Goal: Task Accomplishment & Management: Manage account settings

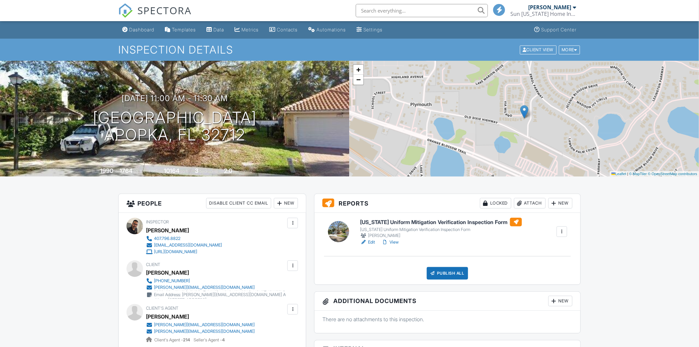
click at [532, 204] on div "Attach" at bounding box center [530, 203] width 32 height 11
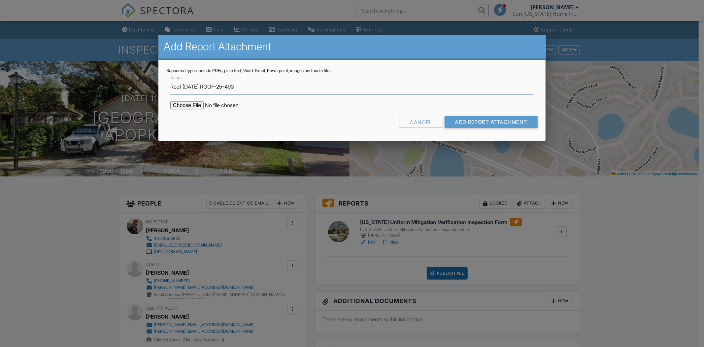
type input "Roof [DATE] ROOF-25-493"
click at [200, 106] on input "file" at bounding box center [226, 105] width 112 height 8
type input "C:\fakepath\Roof.pdf"
click at [483, 123] on input "Add Report Attachment" at bounding box center [491, 122] width 93 height 12
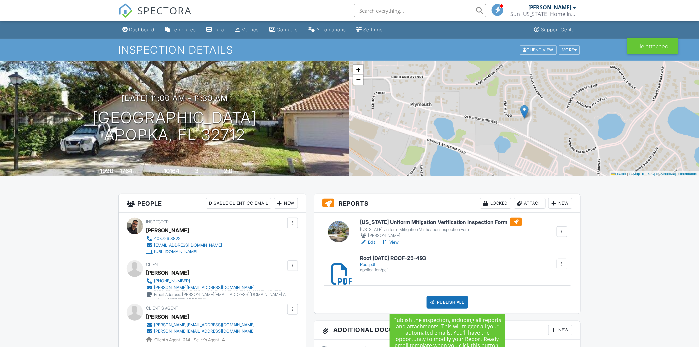
click at [447, 304] on div "Publish All" at bounding box center [447, 302] width 41 height 13
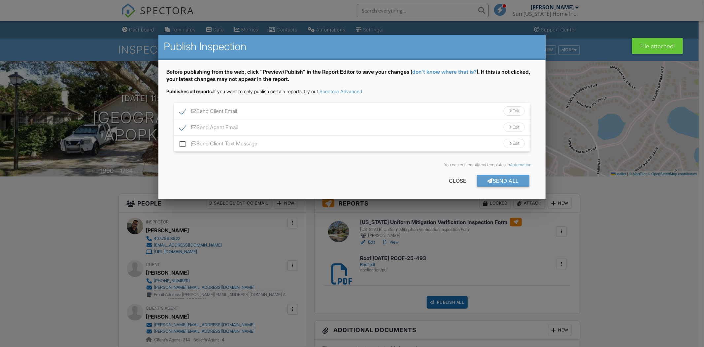
click at [183, 145] on label "Send Client Text Message" at bounding box center [219, 144] width 78 height 8
click at [183, 142] on input "Send Client Text Message" at bounding box center [182, 140] width 4 height 4
checkbox input "true"
click at [504, 180] on div "Send All" at bounding box center [503, 181] width 53 height 12
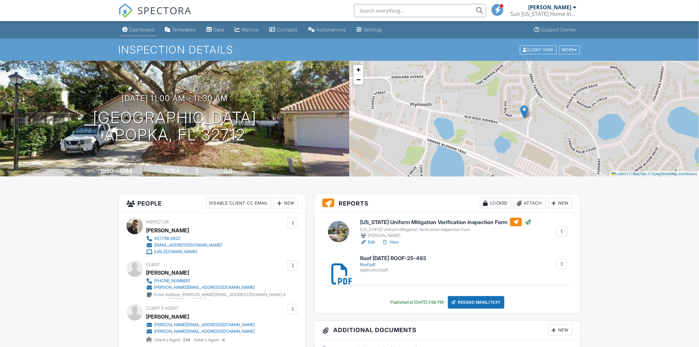
click at [131, 29] on div "Dashboard" at bounding box center [141, 30] width 25 height 6
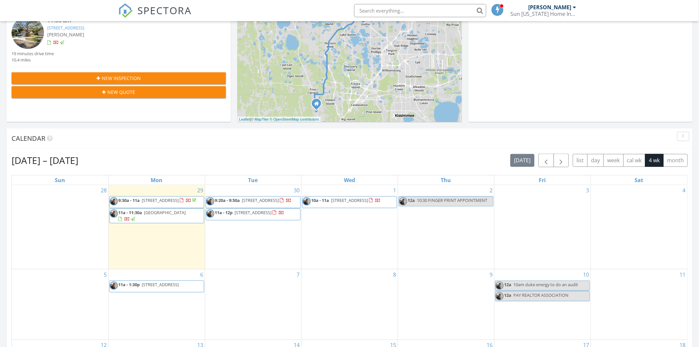
scroll to position [220, 0]
